Goal: Information Seeking & Learning: Find contact information

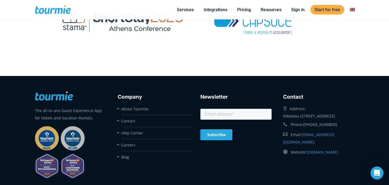
scroll to position [1085, 0]
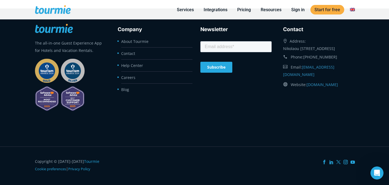
click at [135, 54] on li "Contact" at bounding box center [156, 53] width 71 height 12
click at [130, 54] on link "Contact" at bounding box center [128, 53] width 14 height 5
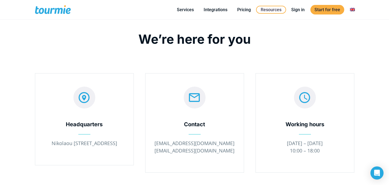
scroll to position [7, 0]
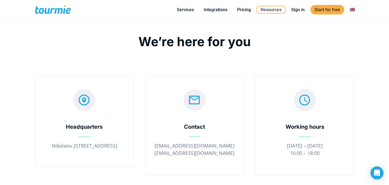
drag, startPoint x: 100, startPoint y: 153, endPoint x: 47, endPoint y: 146, distance: 53.4
click at [47, 146] on p "Nikolaou [STREET_ADDRESS]" at bounding box center [84, 145] width 82 height 7
copy p "Nikolaou [STREET_ADDRESS]"
click at [256, 164] on div "  Working hours Monday – Saturday 10:00 – 18:00" at bounding box center [305, 125] width 98 height 99
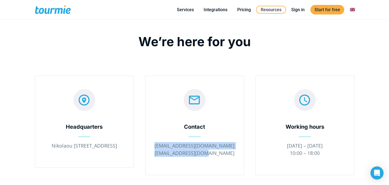
drag, startPoint x: 203, startPoint y: 148, endPoint x: 173, endPoint y: 146, distance: 29.8
click at [173, 146] on p "info@tourmie.com support@tourmie.com" at bounding box center [195, 149] width 82 height 15
copy p "info@tourmie.com support@tourmie.com"
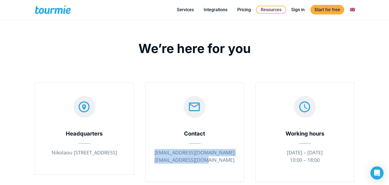
scroll to position [0, 0]
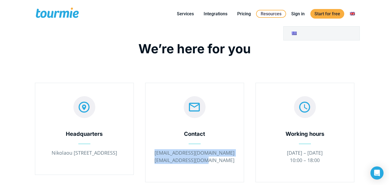
click at [351, 11] on link "Switch to" at bounding box center [352, 13] width 13 height 7
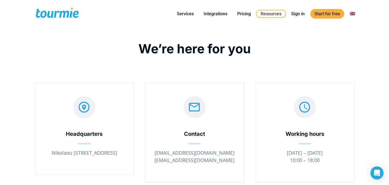
drag, startPoint x: 325, startPoint y: 28, endPoint x: 323, endPoint y: 33, distance: 4.8
click at [339, 34] on link "Switch to" at bounding box center [321, 33] width 76 height 14
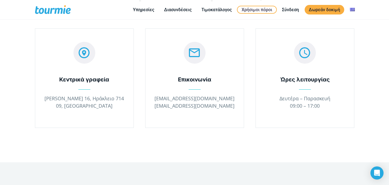
scroll to position [55, 0]
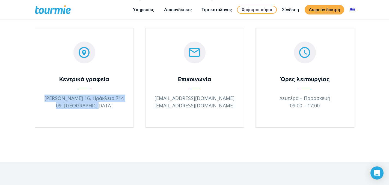
drag, startPoint x: 117, startPoint y: 104, endPoint x: 40, endPoint y: 100, distance: 76.8
click at [40, 100] on div "  Κεντρικά γραφεία Νικολάου Σταυρινίδη 16, Ηράκλειο 714 09, Ελλάδα" at bounding box center [84, 77] width 98 height 99
copy p "Νικολάου Σταυρινίδη 16, Ηράκλειο 714 09, Ελλάδα"
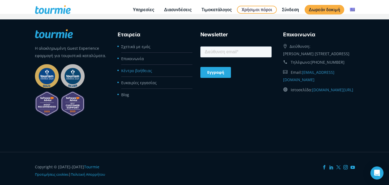
scroll to position [420, 0]
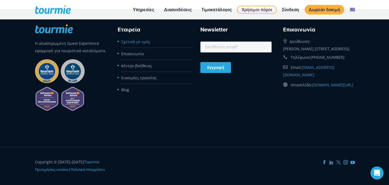
click at [140, 40] on link "Σχετικά με εμάς" at bounding box center [135, 41] width 29 height 5
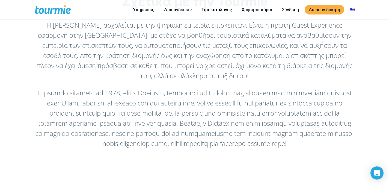
scroll to position [47, 0]
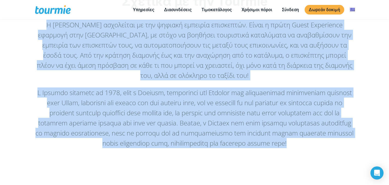
drag, startPoint x: 356, startPoint y: 145, endPoint x: 43, endPoint y: 25, distance: 334.9
click at [43, 25] on div "Σχετικά με την Tourmie Η Tourmie ασχολείται με την ψηφιακή εμπειρία επισκεπτών.…" at bounding box center [194, 79] width 331 height 171
copy div "Η Tourmie ασχολείται με την ψηφιακή εμπειρία επισκεπτών. Είναι η πρώτη Guest Ex…"
click at [169, 99] on p at bounding box center [194, 117] width 319 height 61
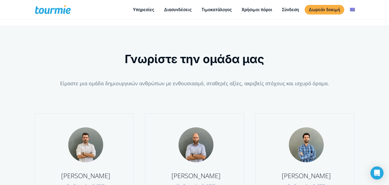
scroll to position [217, 0]
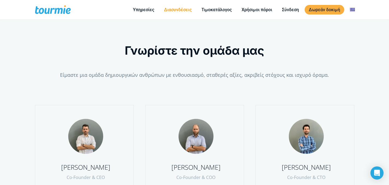
click at [183, 10] on link "Διασυνδέσεις" at bounding box center [178, 9] width 36 height 7
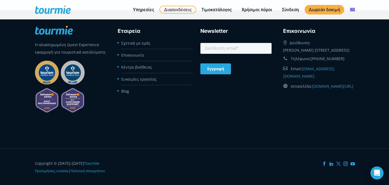
scroll to position [693, 0]
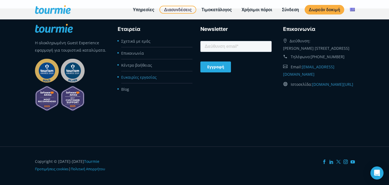
click at [140, 74] on link "Ευκαιρίες εργασίας" at bounding box center [138, 76] width 35 height 5
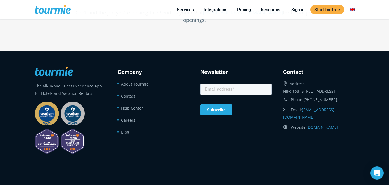
scroll to position [371, 0]
